Goal: Find specific page/section: Find specific page/section

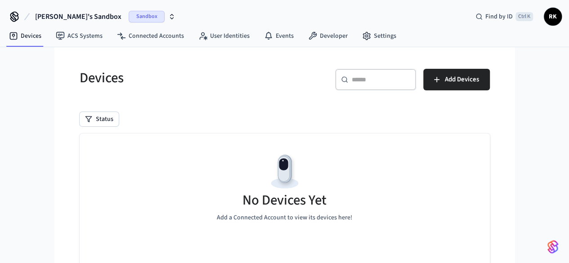
click at [129, 14] on span "Sandbox" at bounding box center [147, 17] width 36 height 12
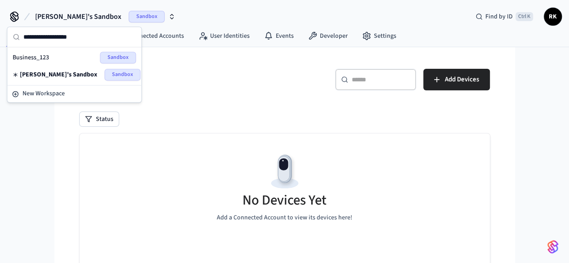
click at [129, 14] on span "Sandbox" at bounding box center [147, 17] width 36 height 12
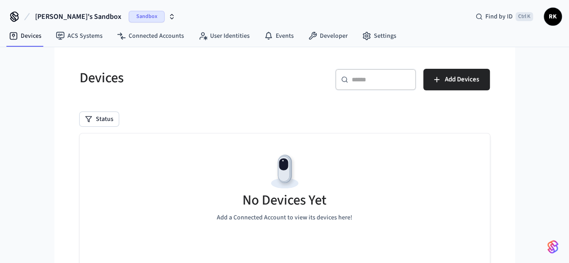
click at [74, 15] on span "[PERSON_NAME]'s Sandbox" at bounding box center [78, 16] width 86 height 11
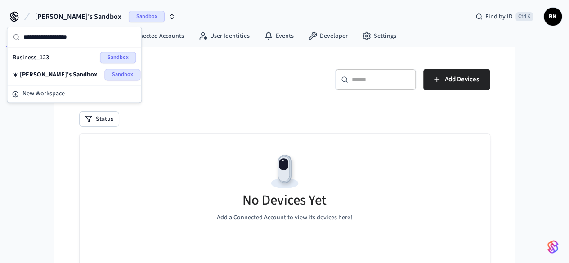
click at [193, 81] on h5 "Devices" at bounding box center [180, 78] width 200 height 18
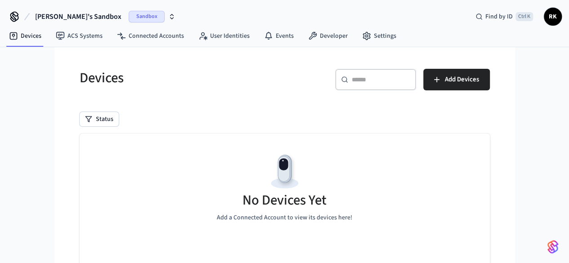
click at [129, 18] on span "Sandbox" at bounding box center [147, 17] width 36 height 12
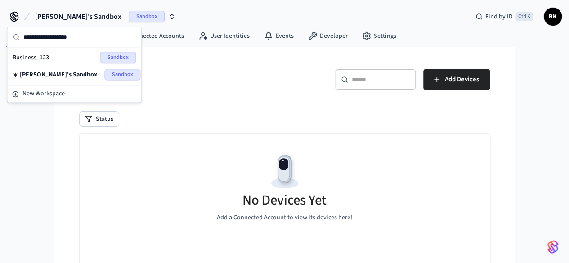
click at [53, 56] on div "Business_123 Sandbox" at bounding box center [74, 58] width 123 height 12
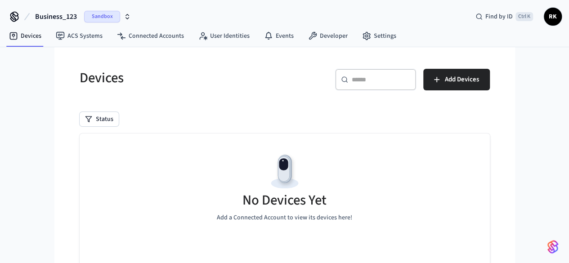
click at [96, 14] on span "Sandbox" at bounding box center [102, 17] width 36 height 12
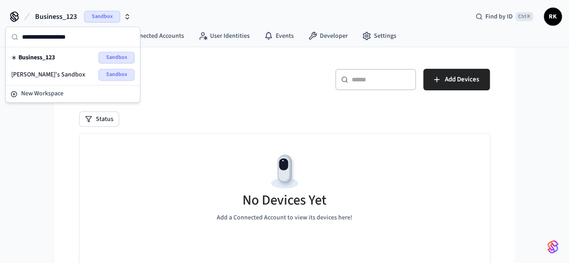
click at [41, 73] on span "[PERSON_NAME]'s Sandbox" at bounding box center [48, 74] width 74 height 9
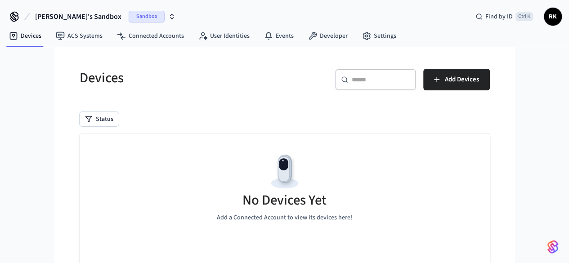
click at [168, 17] on icon "button" at bounding box center [171, 16] width 7 height 7
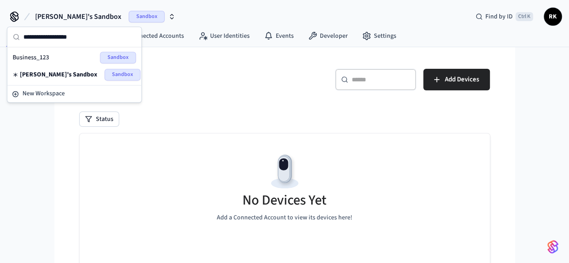
drag, startPoint x: 53, startPoint y: 57, endPoint x: 49, endPoint y: 57, distance: 4.5
click at [49, 57] on div "Business_123 Sandbox" at bounding box center [74, 58] width 123 height 12
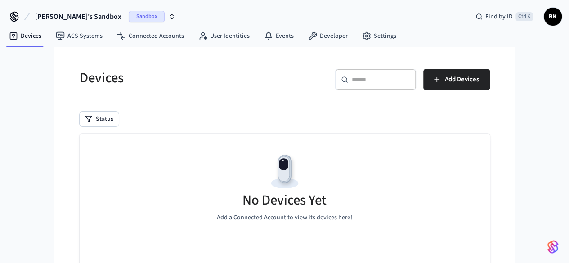
click at [65, 57] on div "Devices ​ ​ Add Devices Status No Devices Yet Add a Connected Account to view i…" at bounding box center [284, 194] width 439 height 295
click at [156, 82] on h5 "Devices" at bounding box center [180, 78] width 200 height 18
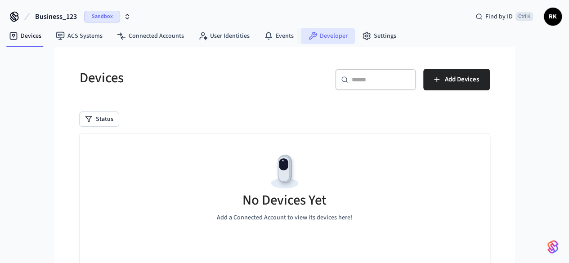
click at [340, 35] on link "Developer" at bounding box center [328, 36] width 54 height 16
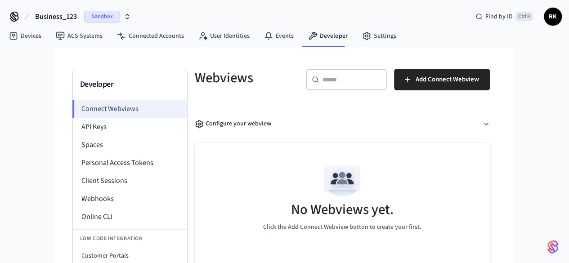
click at [72, 110] on li "Connect Webviews" at bounding box center [129, 109] width 115 height 18
click at [93, 17] on span "Sandbox" at bounding box center [102, 17] width 36 height 12
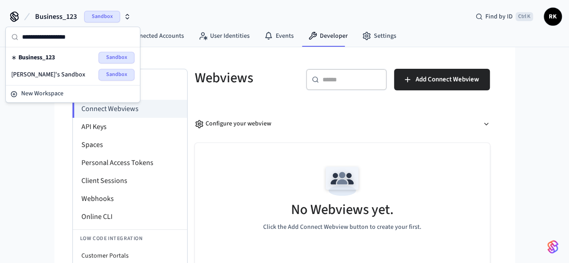
click at [71, 13] on span "Business_123" at bounding box center [56, 16] width 42 height 11
